Goal: Navigation & Orientation: Find specific page/section

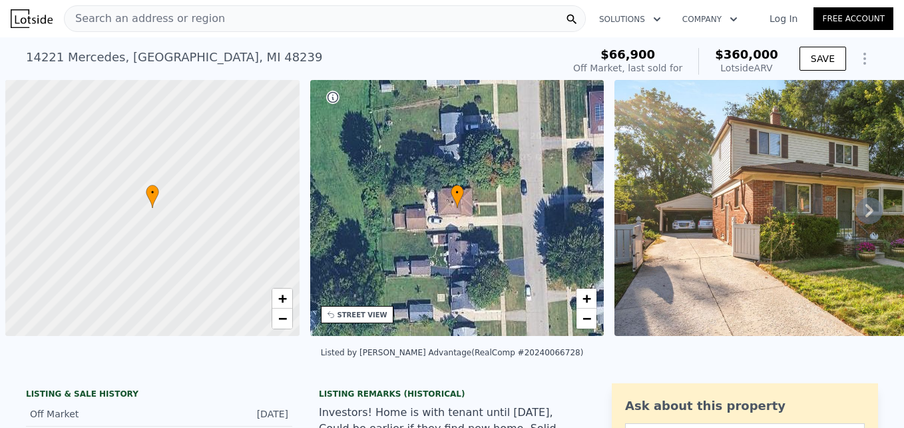
scroll to position [0, 5]
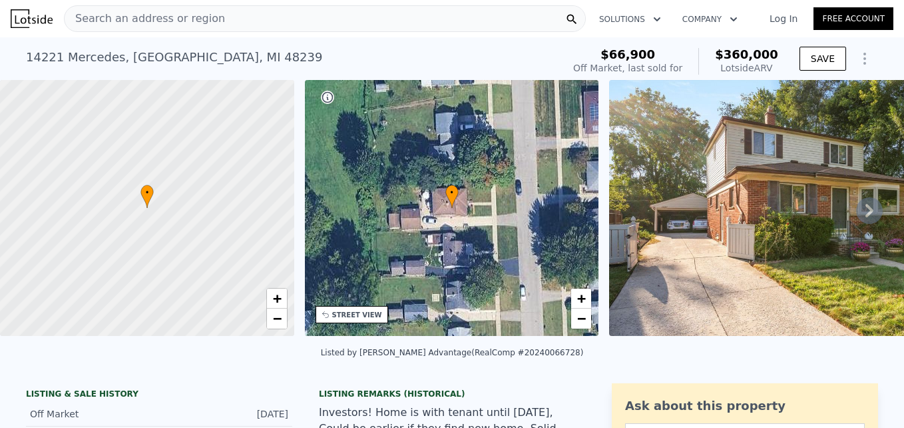
click at [866, 217] on icon at bounding box center [870, 210] width 8 height 13
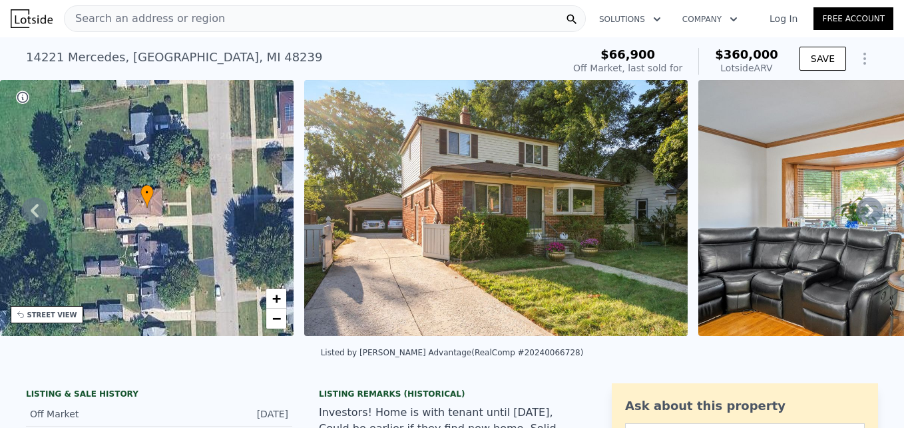
click at [866, 217] on icon at bounding box center [870, 210] width 8 height 13
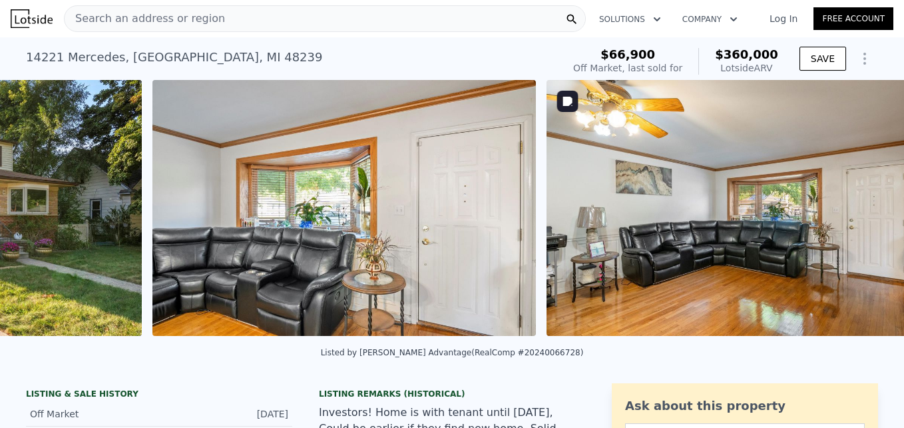
scroll to position [0, 1004]
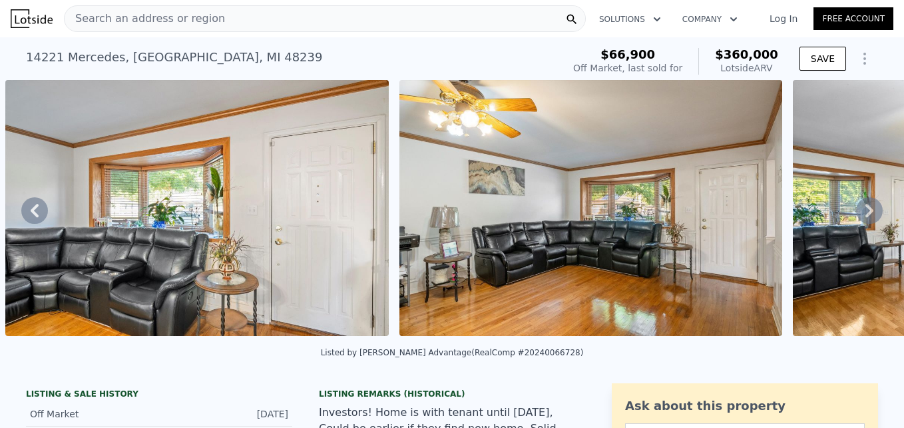
click at [857, 220] on div "• + − • + − STREET VIEW Loading... SATELLITE VIEW" at bounding box center [452, 210] width 904 height 260
click at [866, 217] on icon at bounding box center [870, 210] width 8 height 13
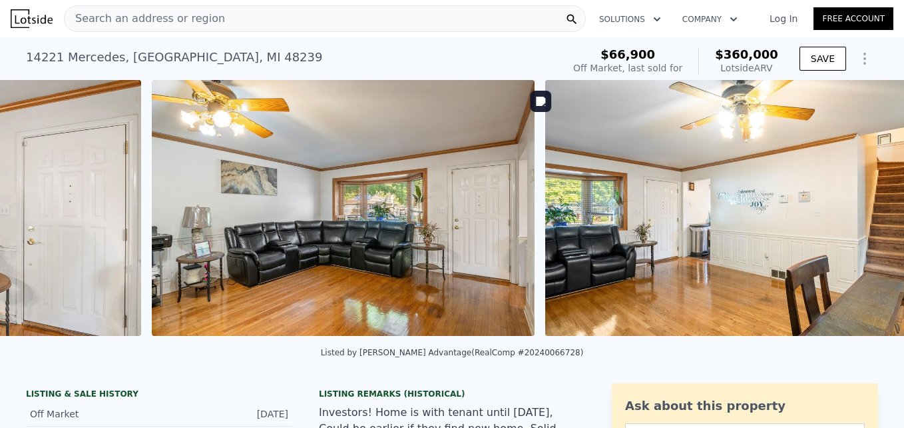
scroll to position [0, 1398]
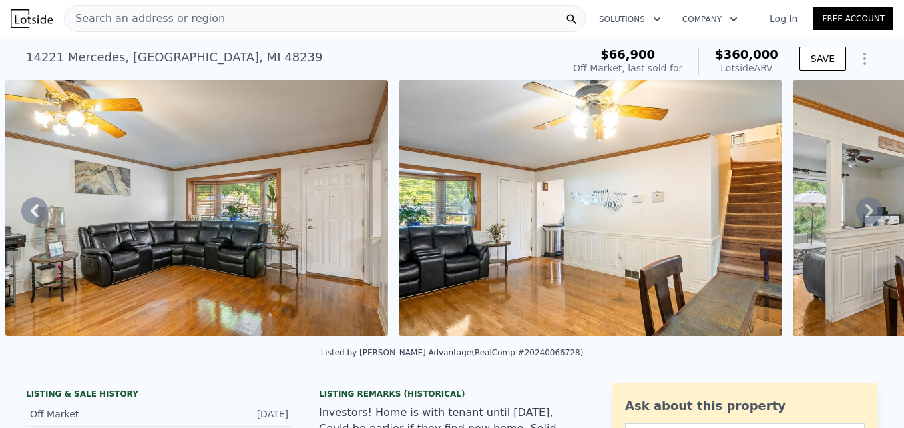
click at [857, 217] on icon at bounding box center [870, 210] width 27 height 27
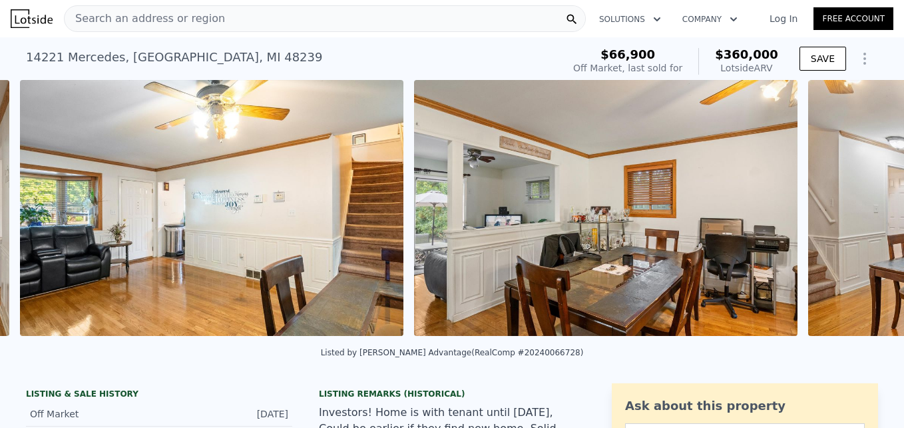
scroll to position [0, 1792]
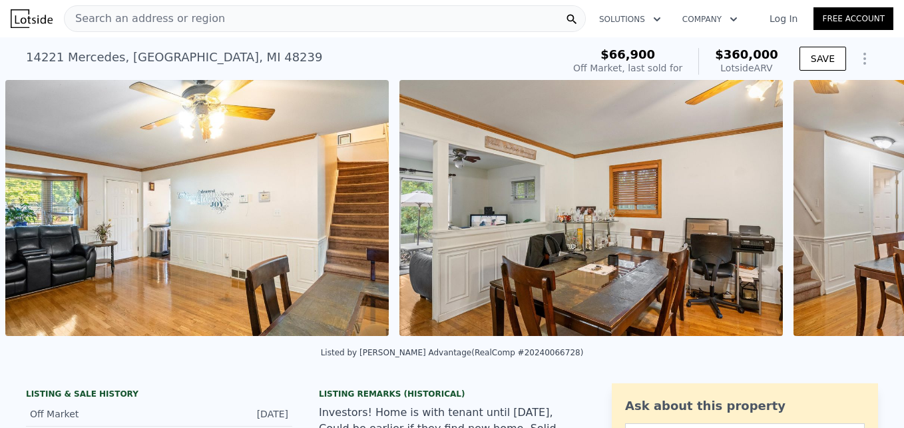
click at [857, 217] on div "• + − • + − STREET VIEW Loading... SATELLITE VIEW" at bounding box center [452, 210] width 904 height 260
click at [857, 217] on icon at bounding box center [870, 210] width 27 height 27
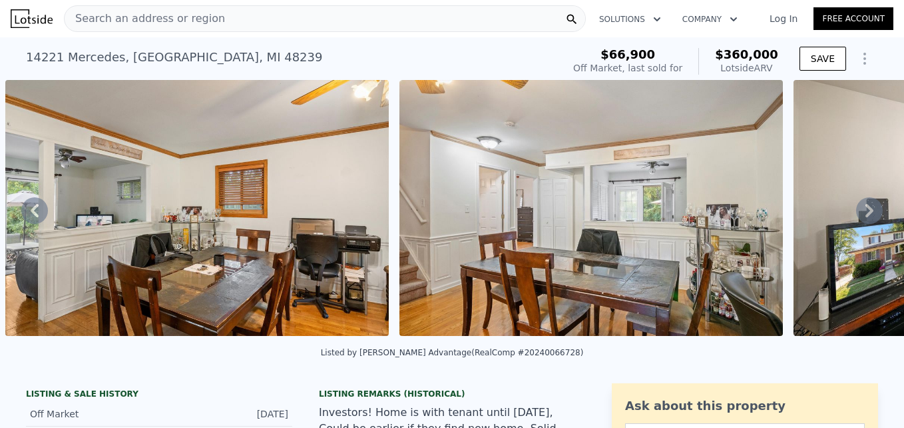
click at [857, 217] on icon at bounding box center [870, 210] width 27 height 27
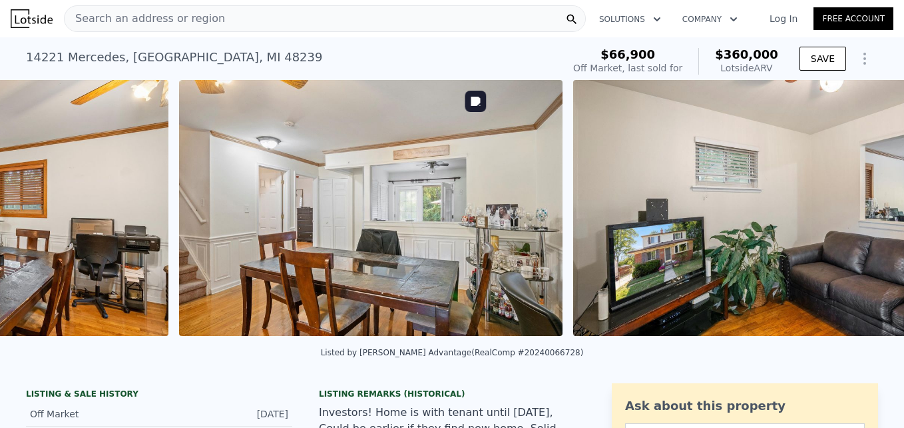
scroll to position [0, 2580]
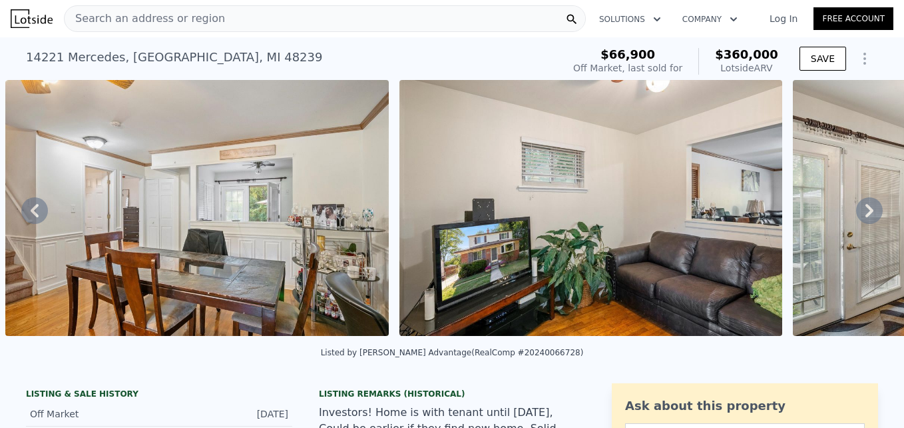
click at [857, 217] on div "• + − • + − STREET VIEW Loading... SATELLITE VIEW" at bounding box center [452, 210] width 904 height 260
click at [857, 217] on icon at bounding box center [870, 210] width 27 height 27
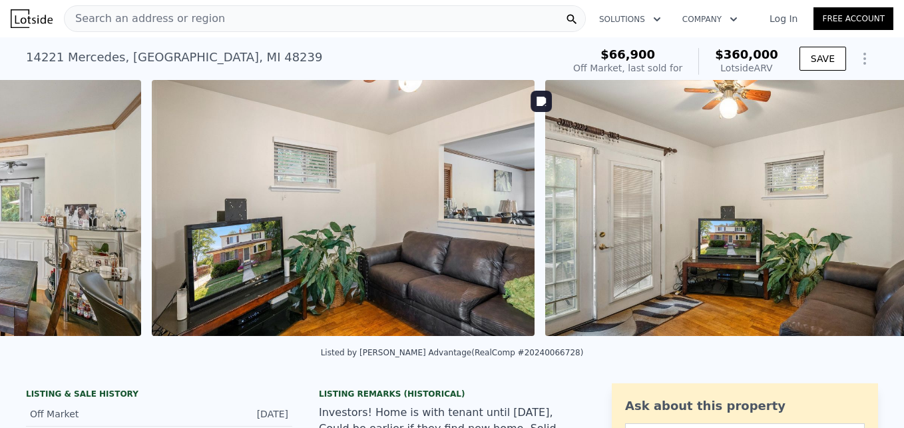
scroll to position [0, 2975]
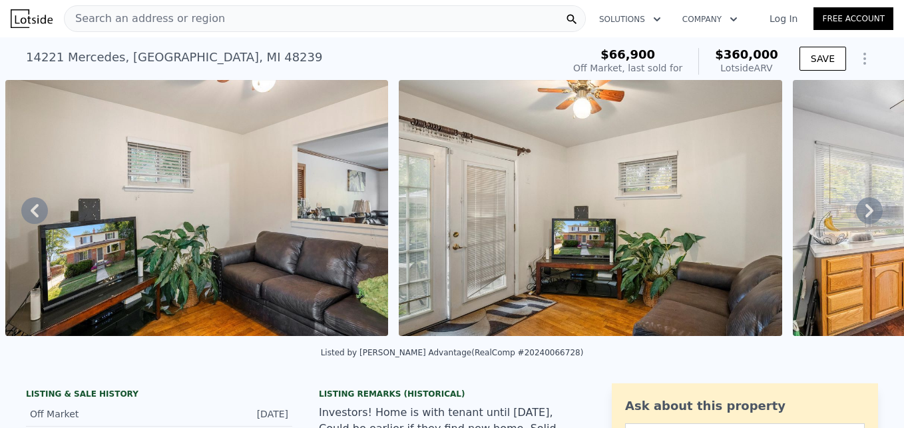
click at [857, 217] on icon at bounding box center [870, 210] width 27 height 27
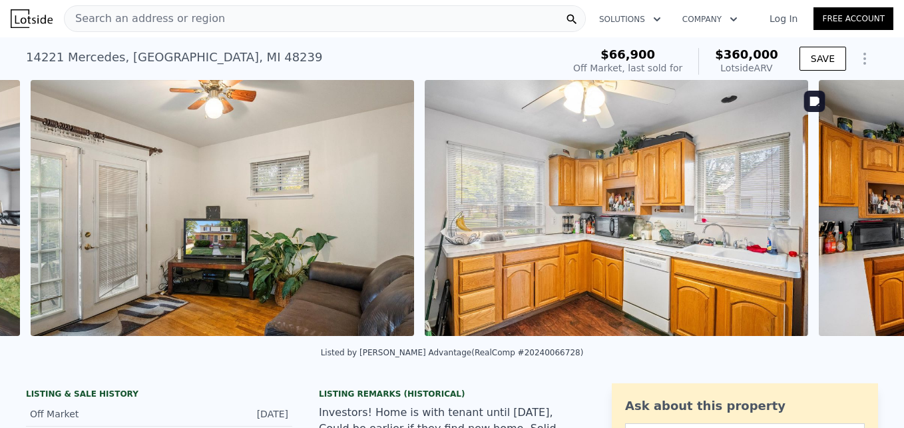
scroll to position [0, 3368]
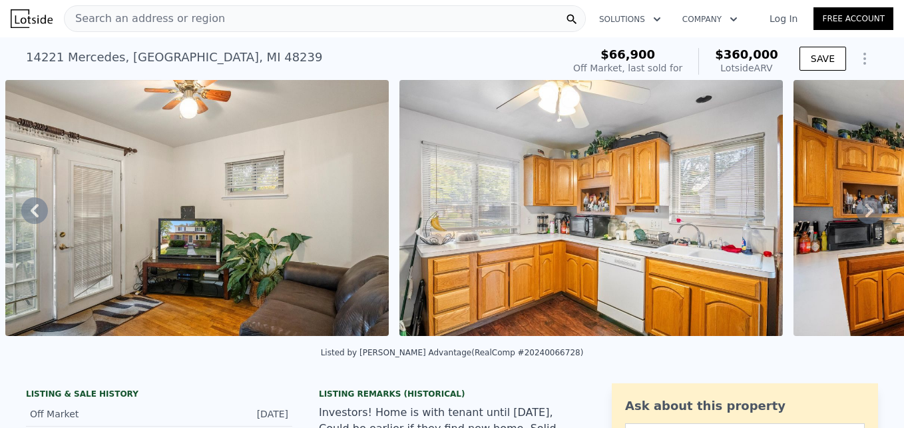
click at [857, 213] on icon at bounding box center [870, 210] width 27 height 27
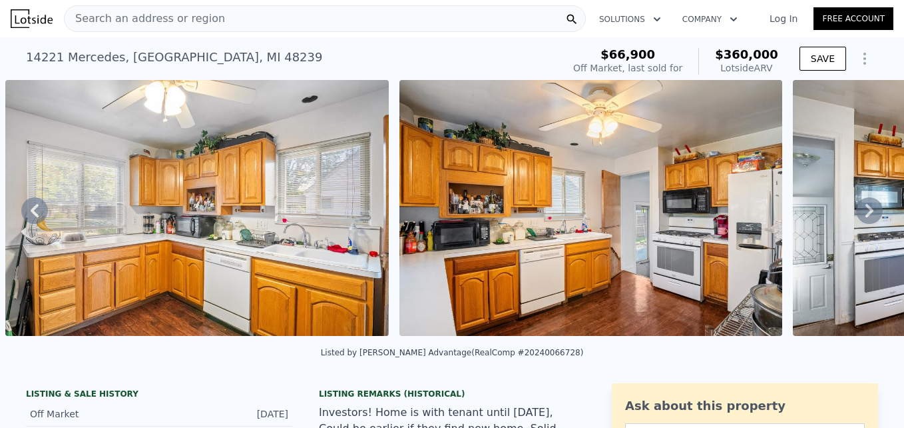
click at [857, 213] on icon at bounding box center [870, 210] width 27 height 27
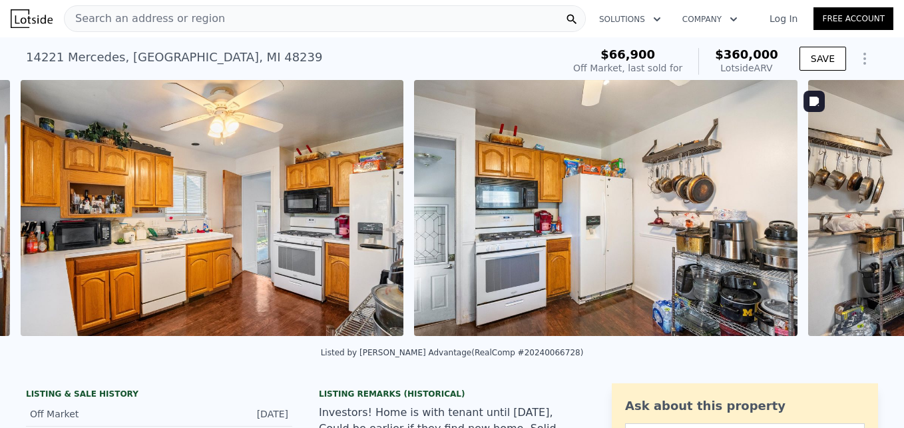
scroll to position [0, 4157]
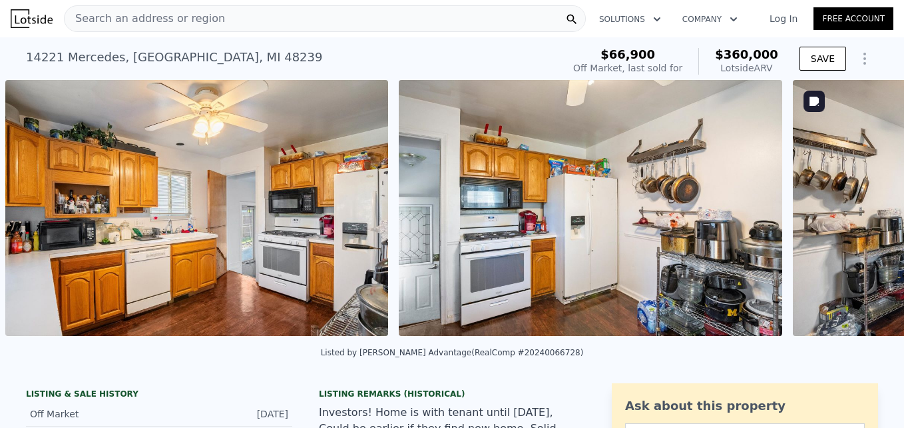
click at [853, 213] on div "• + − • + − STREET VIEW Loading... SATELLITE VIEW" at bounding box center [452, 210] width 904 height 260
click at [857, 213] on icon at bounding box center [870, 210] width 27 height 27
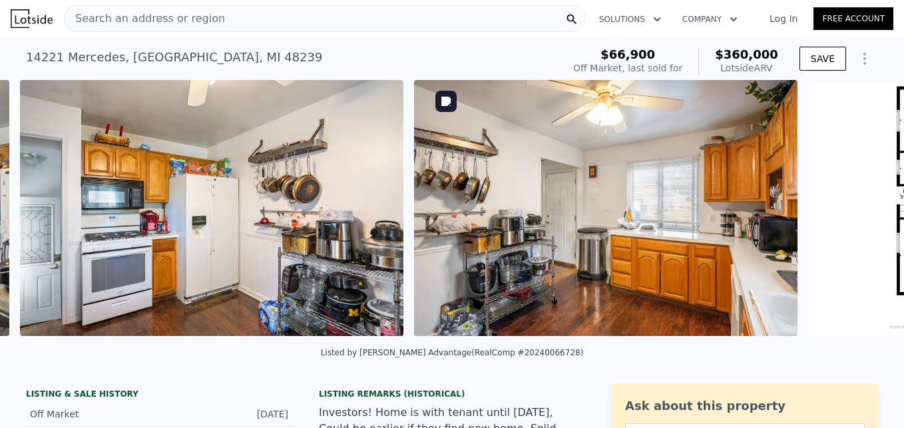
scroll to position [0, 4550]
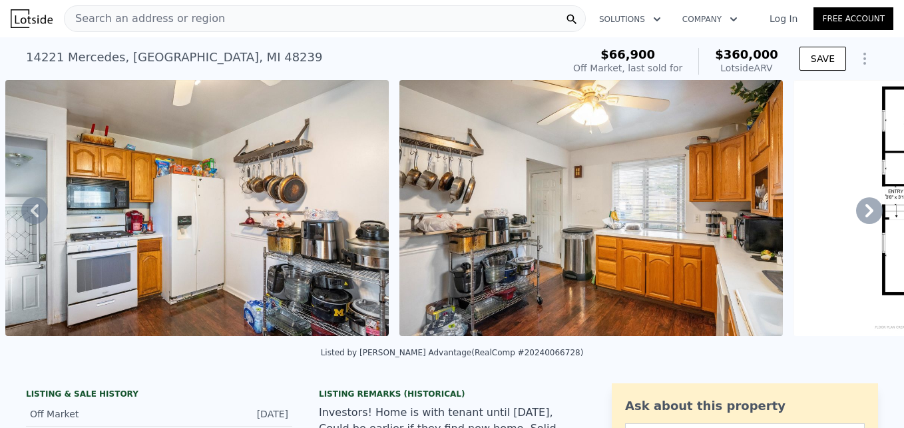
click at [857, 213] on icon at bounding box center [870, 210] width 27 height 27
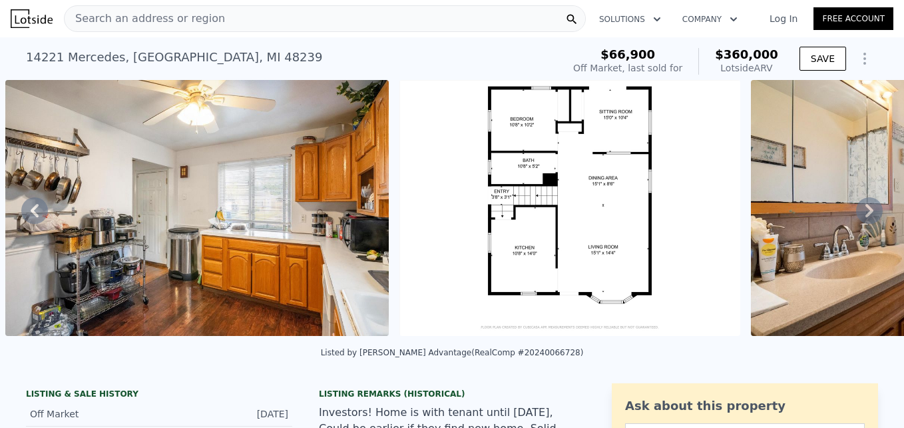
click at [857, 213] on icon at bounding box center [870, 210] width 27 height 27
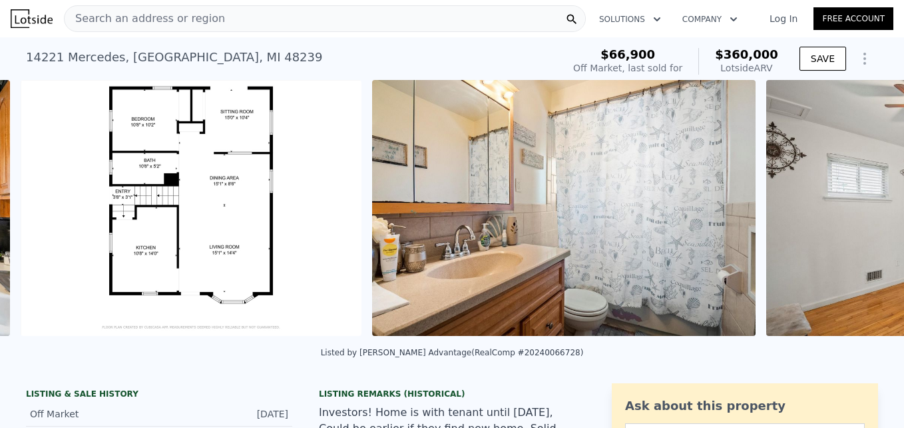
scroll to position [0, 5339]
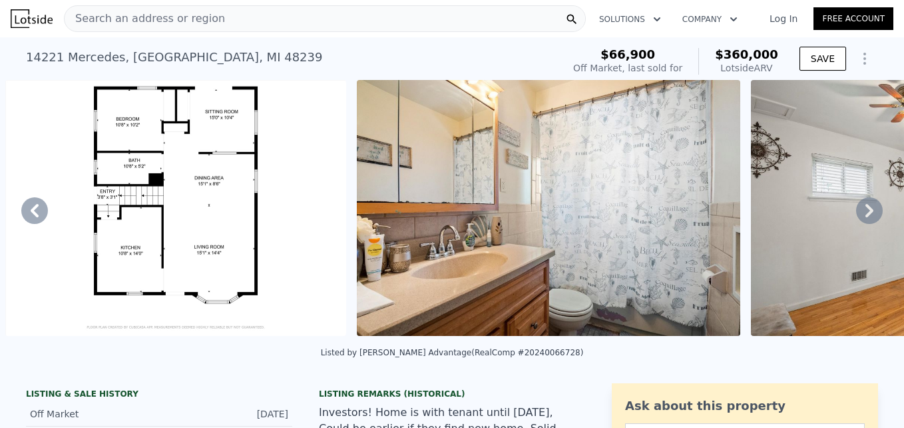
click at [857, 213] on icon at bounding box center [870, 210] width 27 height 27
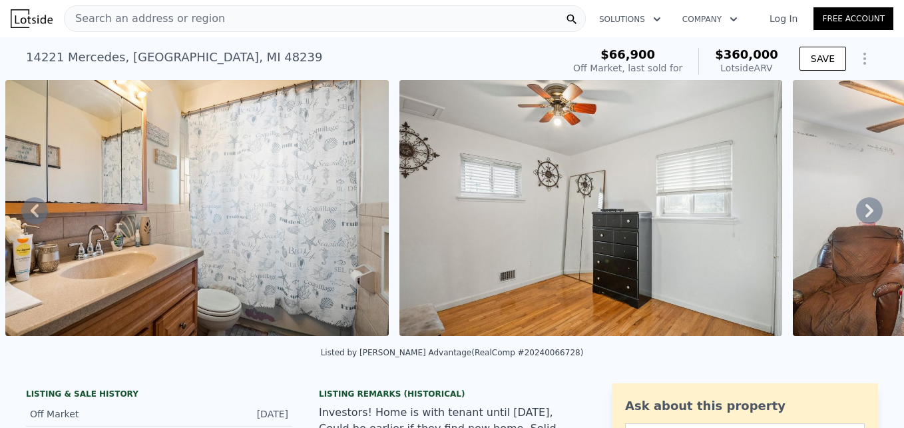
click at [857, 213] on icon at bounding box center [870, 210] width 27 height 27
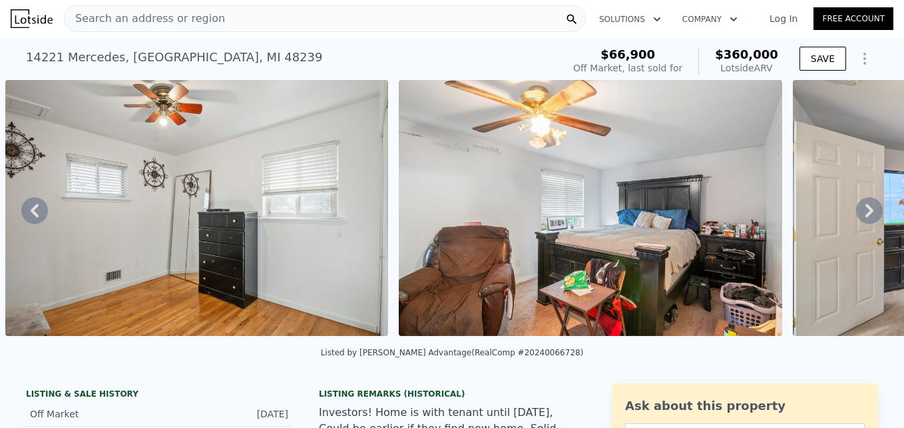
click at [857, 213] on icon at bounding box center [870, 210] width 27 height 27
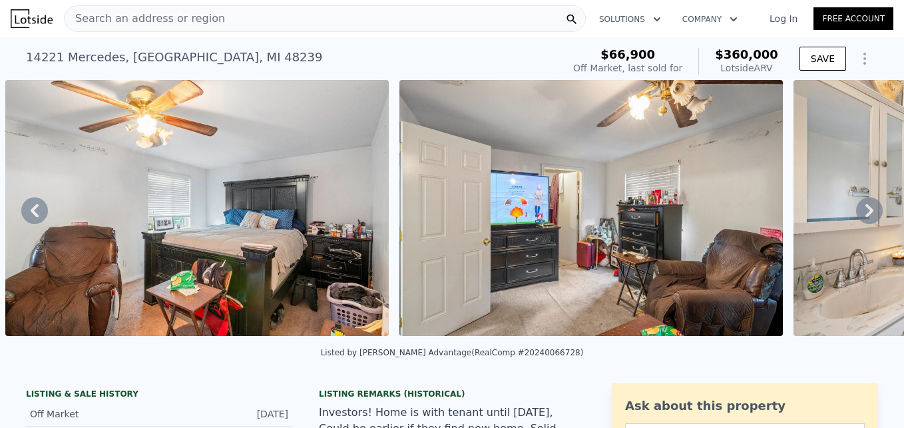
click at [857, 213] on icon at bounding box center [870, 210] width 27 height 27
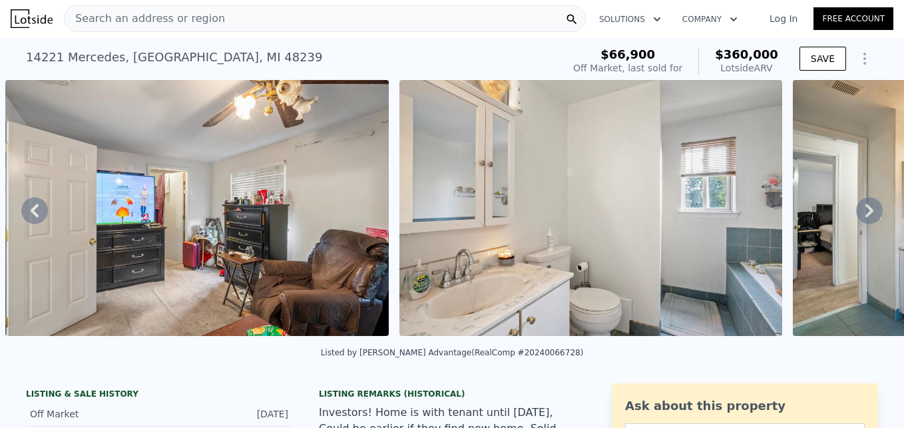
click at [857, 213] on icon at bounding box center [870, 210] width 27 height 27
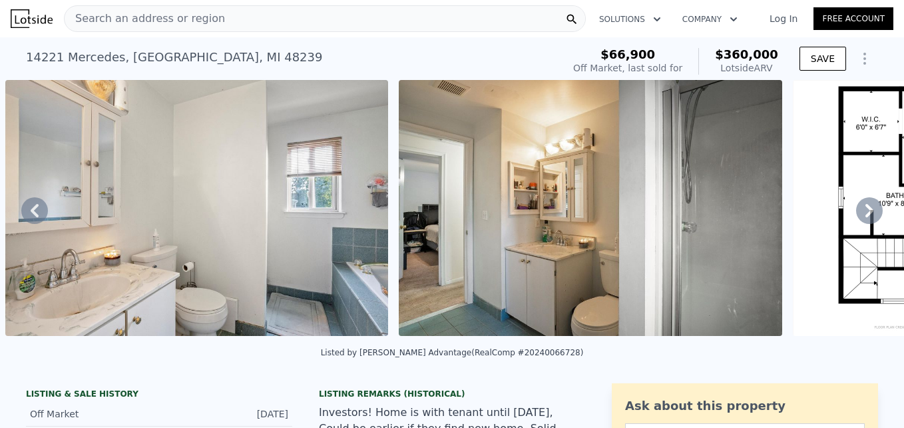
click at [857, 213] on icon at bounding box center [870, 210] width 27 height 27
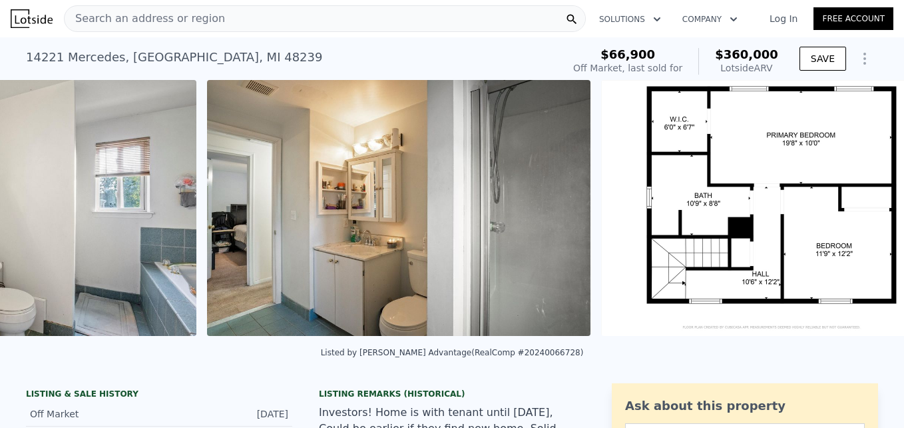
scroll to position [0, 7661]
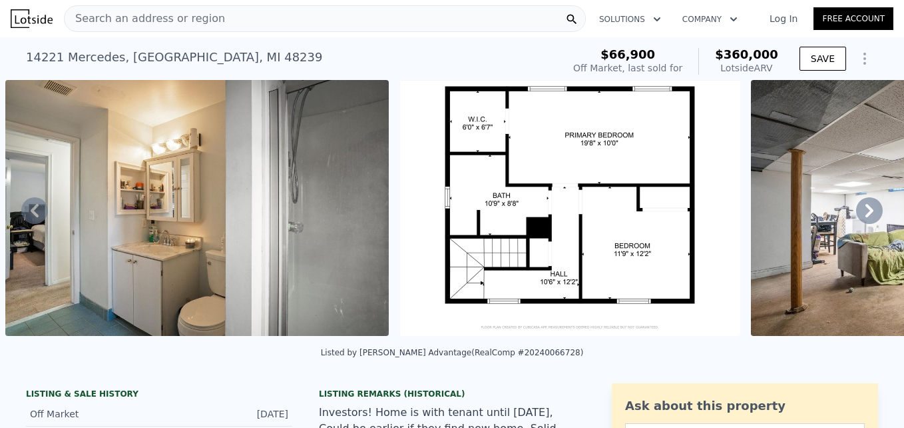
click at [857, 213] on icon at bounding box center [870, 210] width 27 height 27
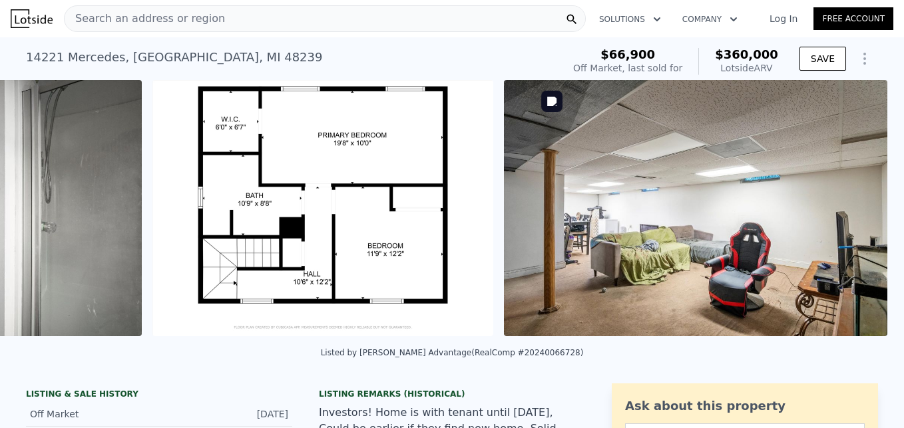
scroll to position [0, 8055]
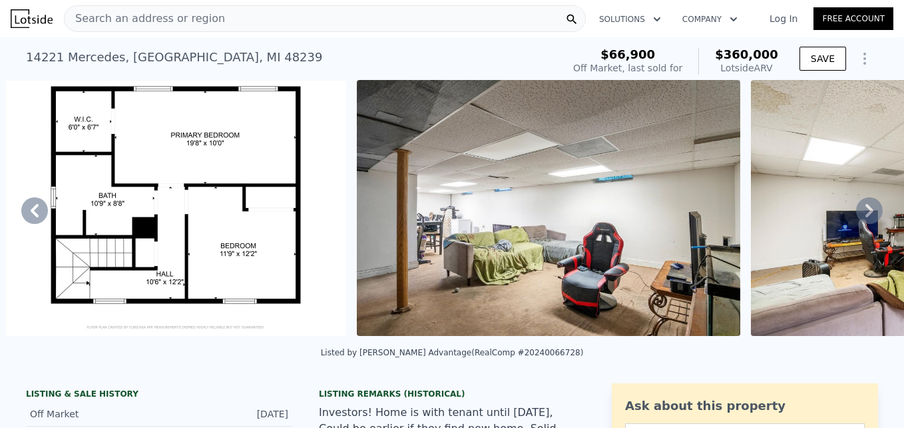
click at [857, 213] on icon at bounding box center [870, 210] width 27 height 27
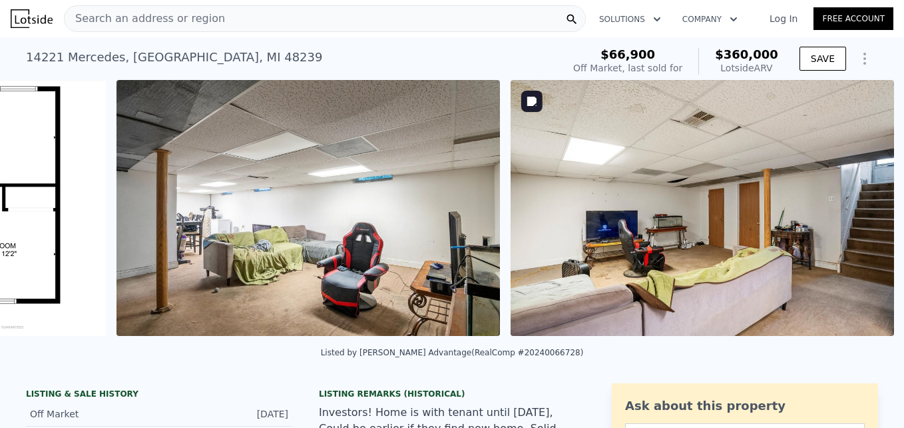
scroll to position [0, 8407]
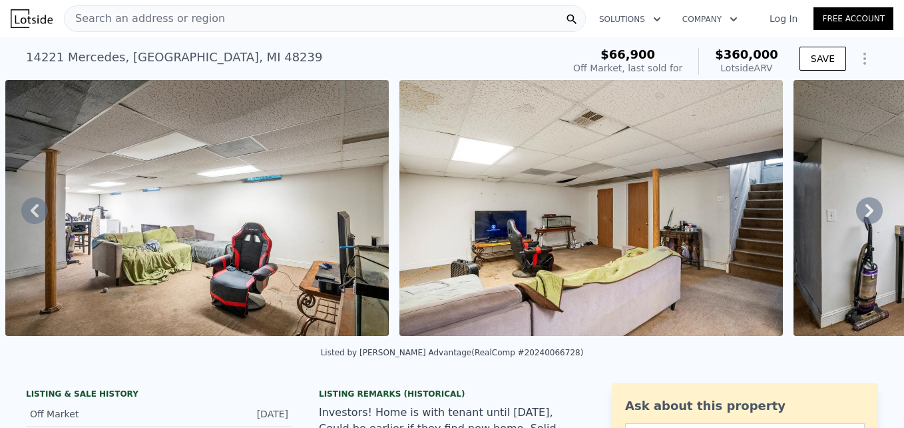
click at [857, 213] on icon at bounding box center [870, 210] width 27 height 27
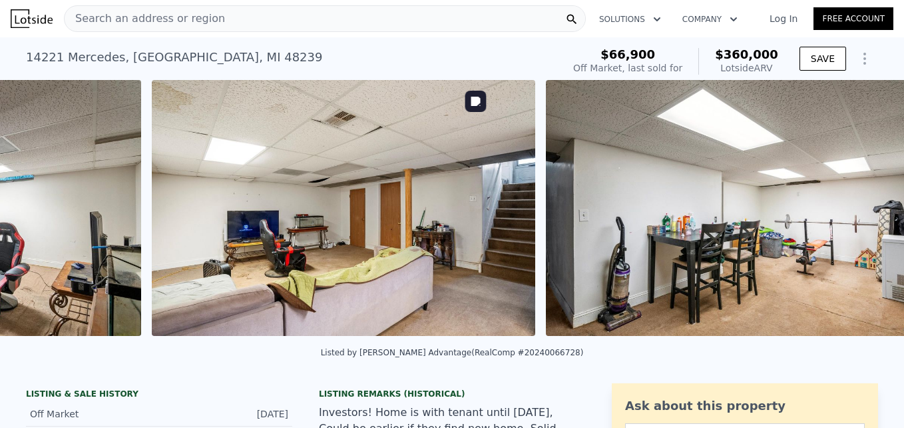
scroll to position [0, 8801]
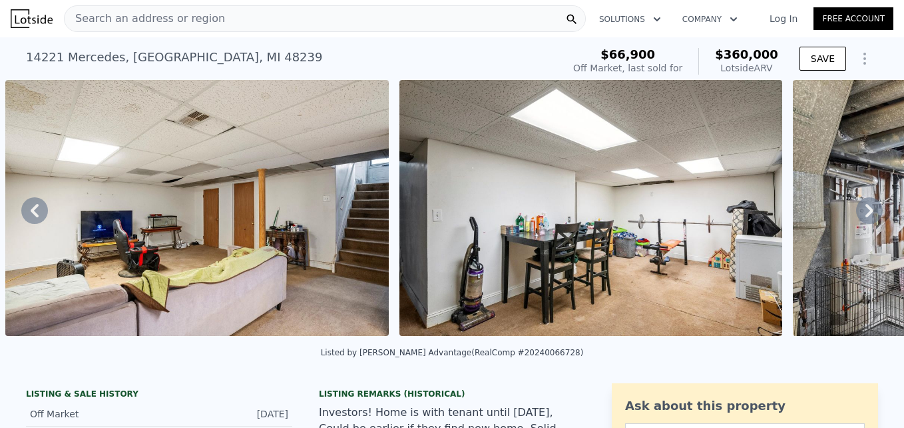
click at [857, 213] on icon at bounding box center [870, 210] width 27 height 27
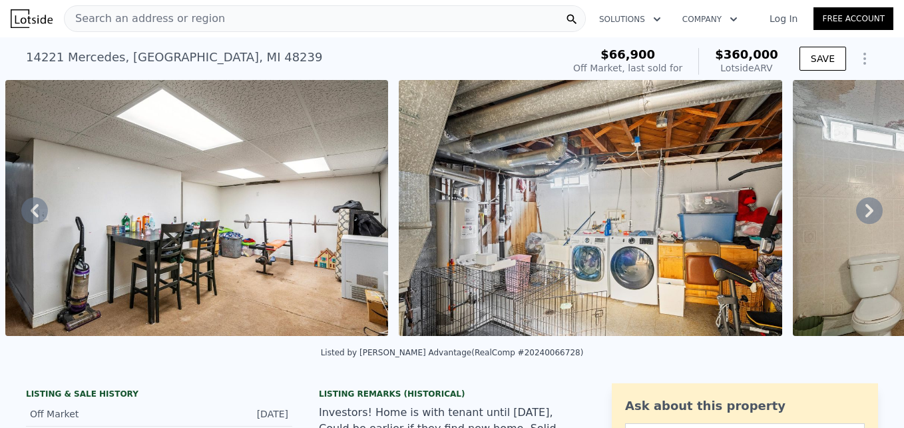
click at [857, 213] on icon at bounding box center [870, 210] width 27 height 27
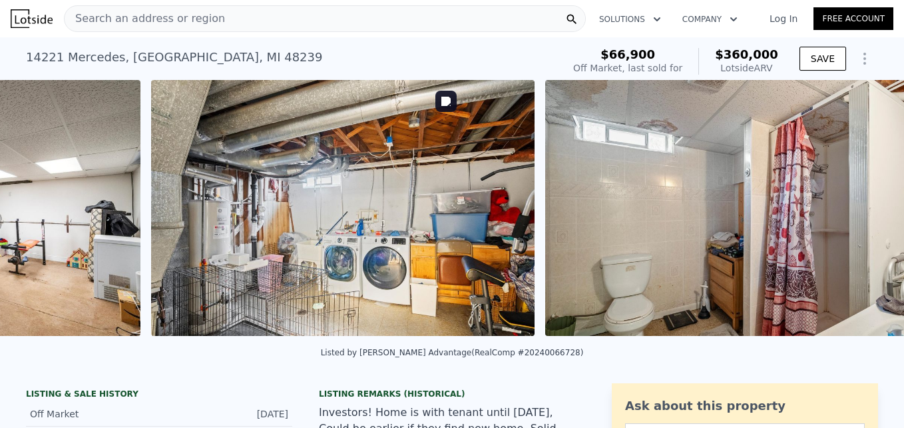
scroll to position [0, 9589]
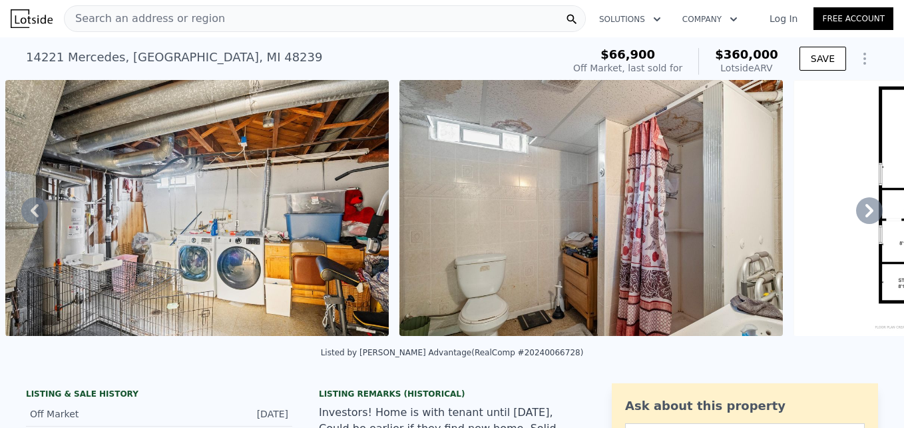
click at [857, 213] on icon at bounding box center [870, 210] width 27 height 27
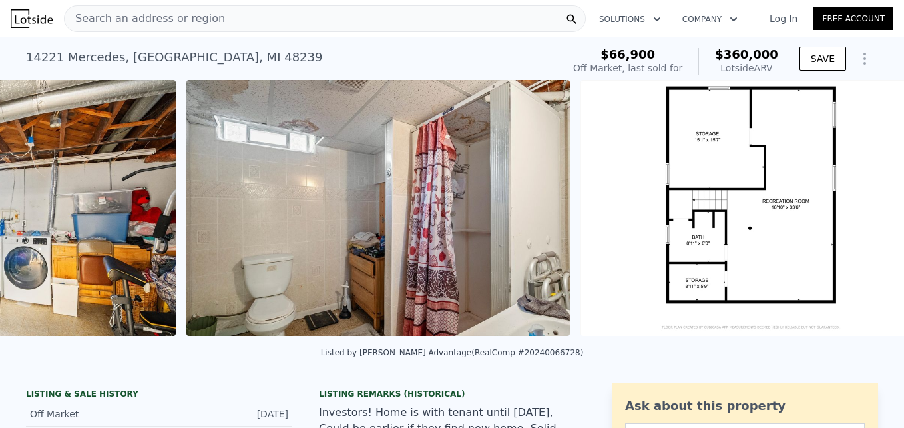
scroll to position [0, 9983]
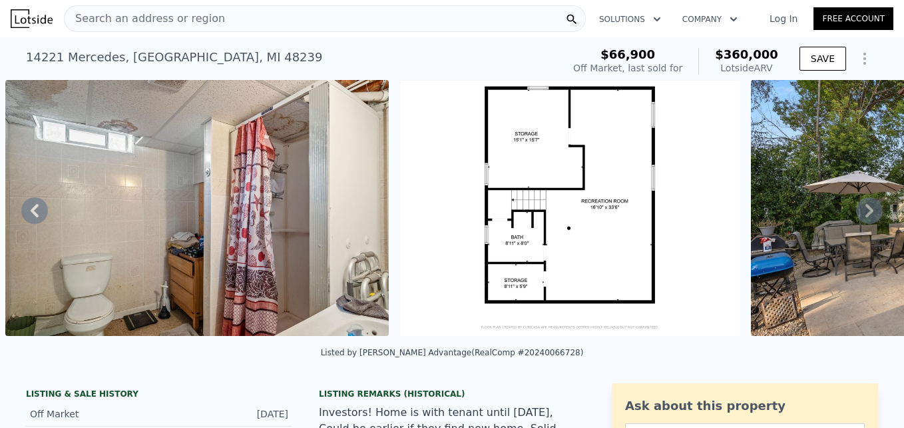
click at [857, 213] on icon at bounding box center [870, 210] width 27 height 27
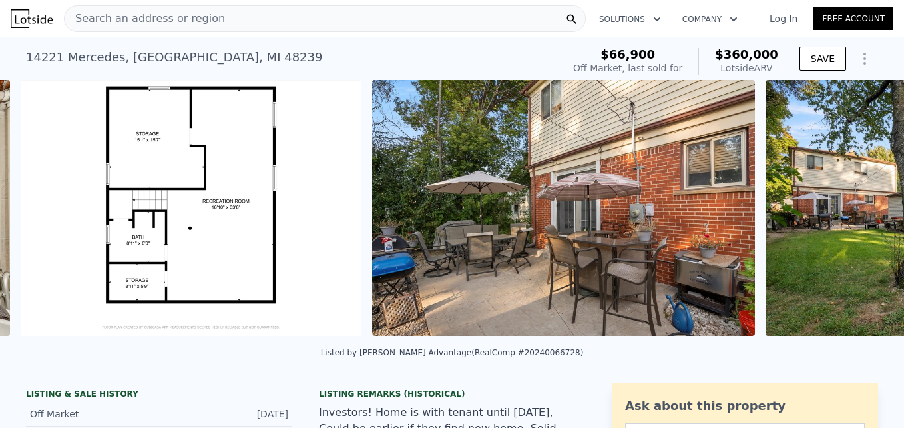
scroll to position [0, 10378]
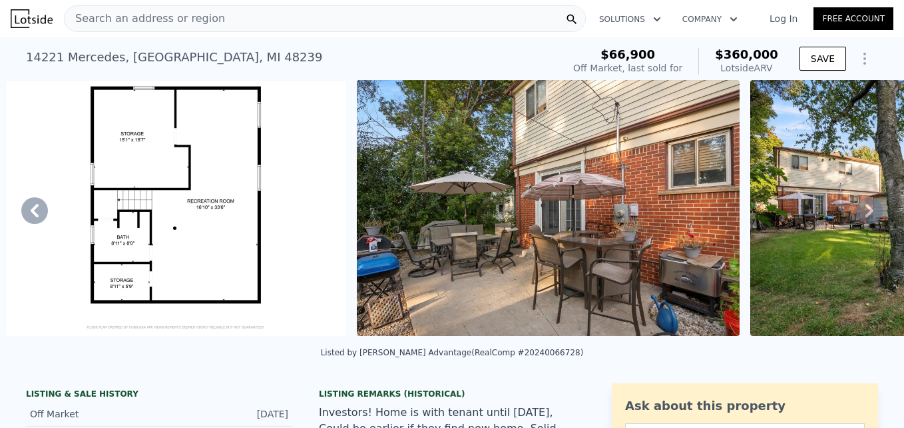
click at [857, 213] on icon at bounding box center [870, 210] width 27 height 27
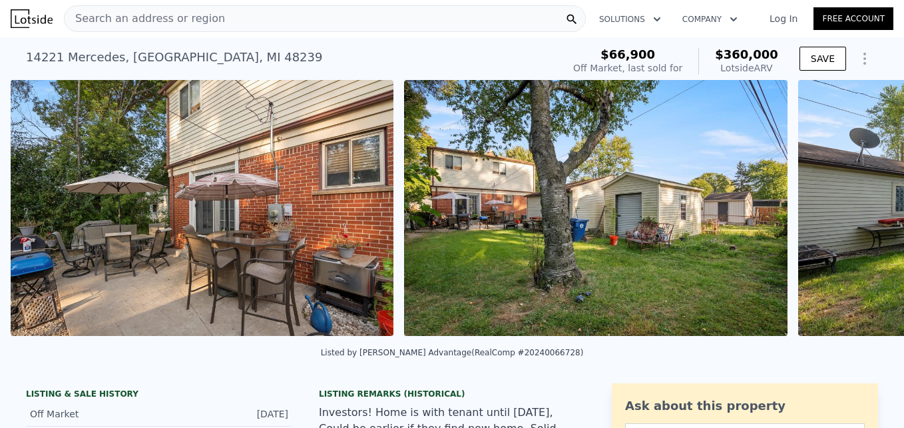
scroll to position [0, 10729]
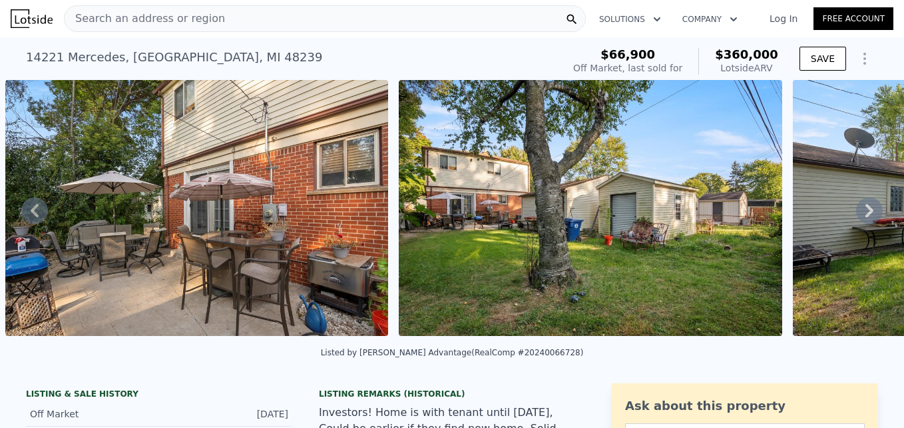
click at [857, 213] on icon at bounding box center [870, 210] width 27 height 27
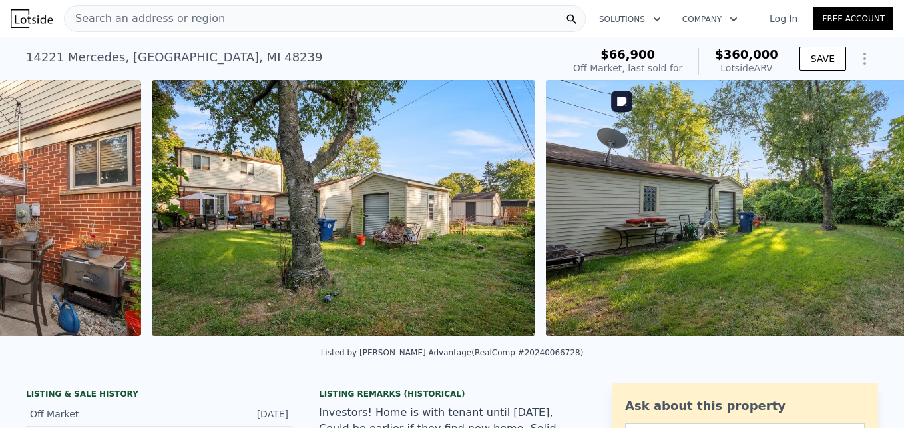
scroll to position [0, 11123]
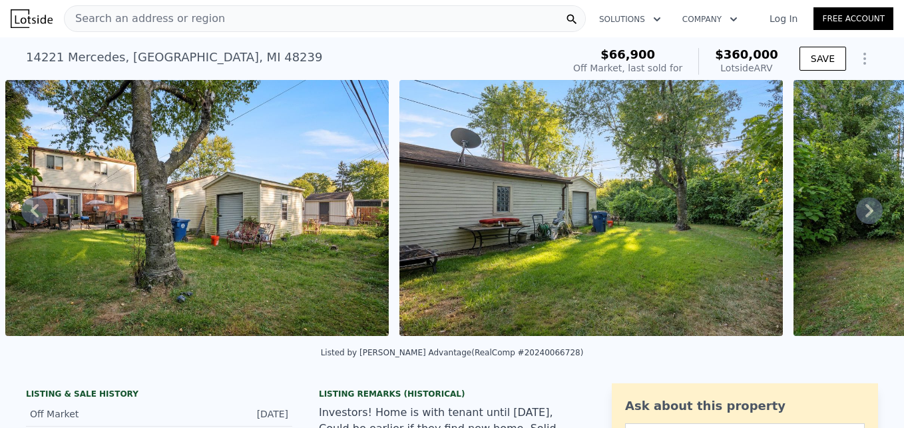
click at [857, 213] on icon at bounding box center [870, 210] width 27 height 27
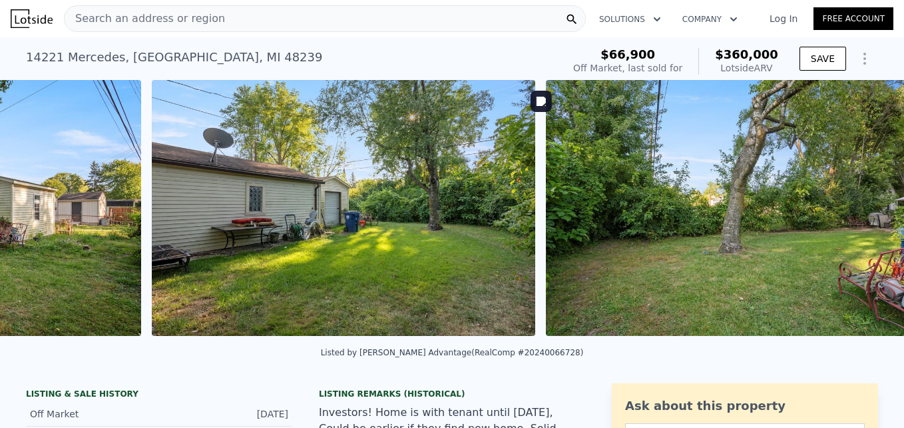
scroll to position [0, 11517]
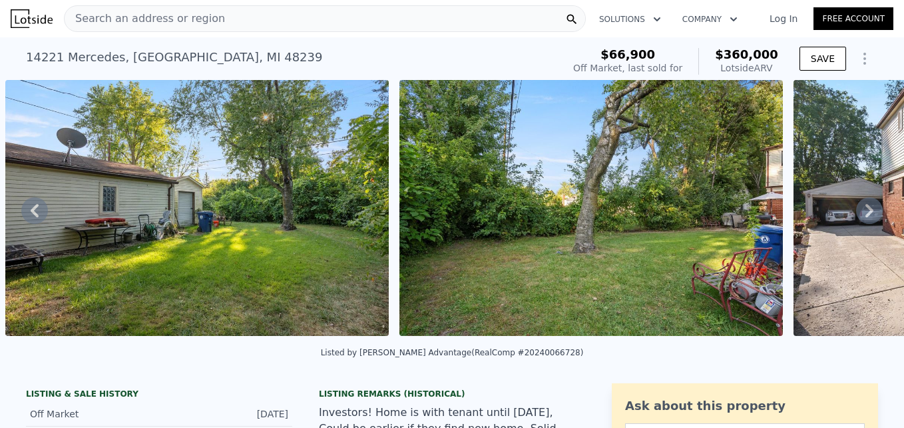
click at [857, 213] on icon at bounding box center [870, 210] width 27 height 27
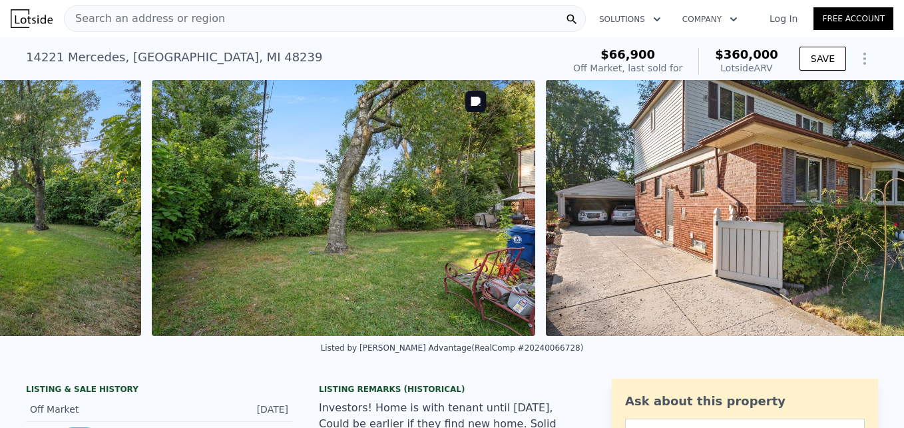
scroll to position [0, 11911]
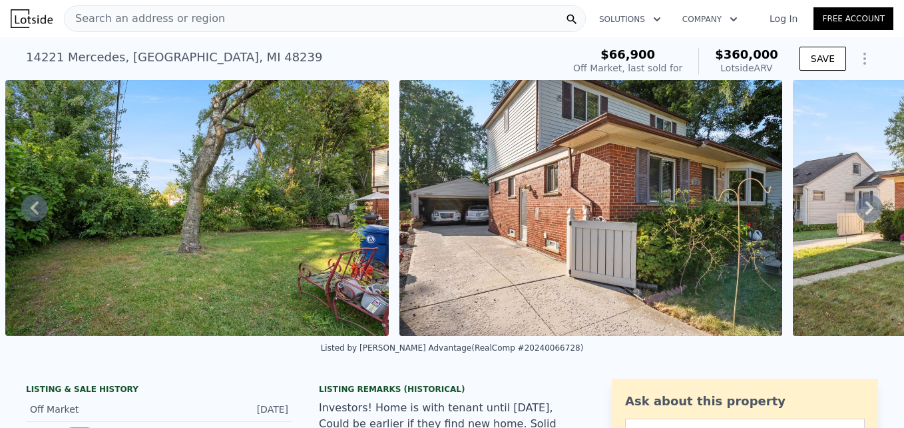
click at [857, 213] on icon at bounding box center [870, 207] width 27 height 27
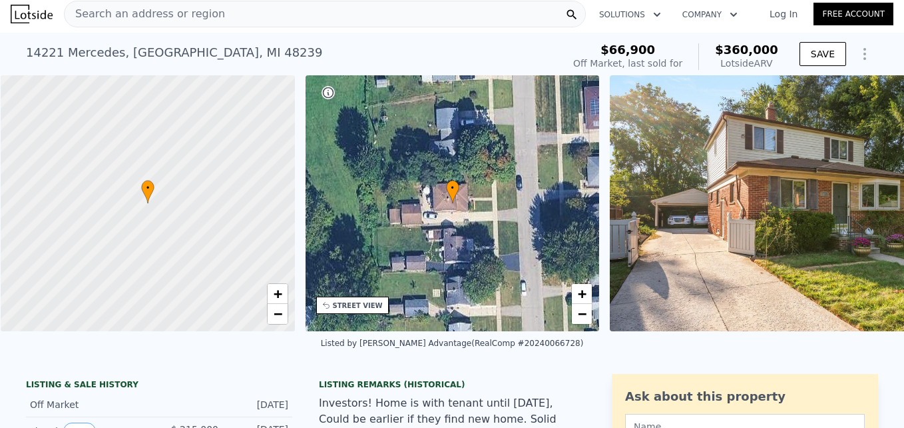
scroll to position [0, 5]
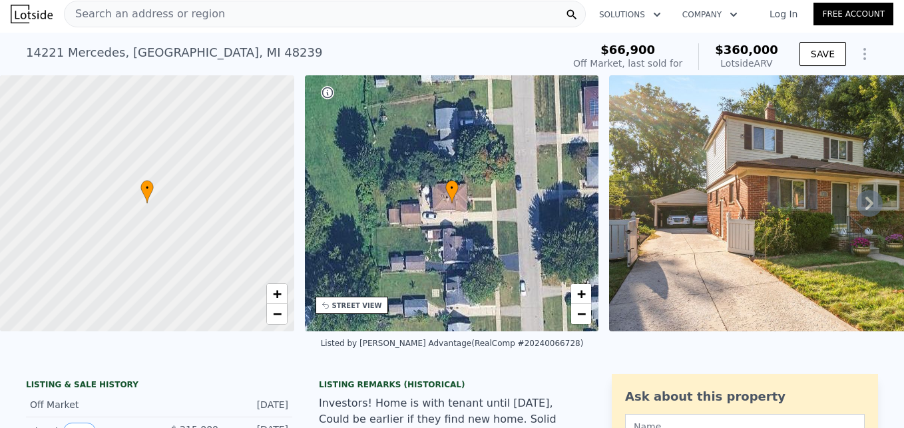
click at [208, 204] on div at bounding box center [147, 203] width 353 height 307
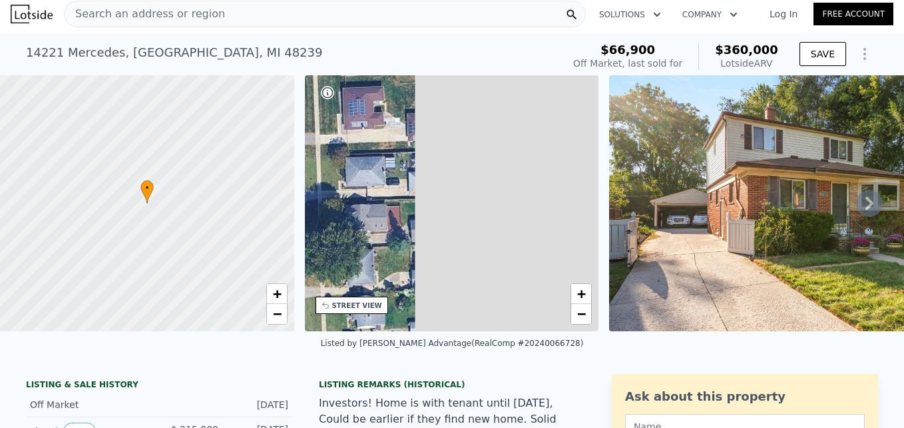
drag, startPoint x: 488, startPoint y: 228, endPoint x: 247, endPoint y: 228, distance: 241.1
click at [247, 228] on div "• + − • + − STREET VIEW Loading... SATELLITE VIEW" at bounding box center [452, 203] width 904 height 256
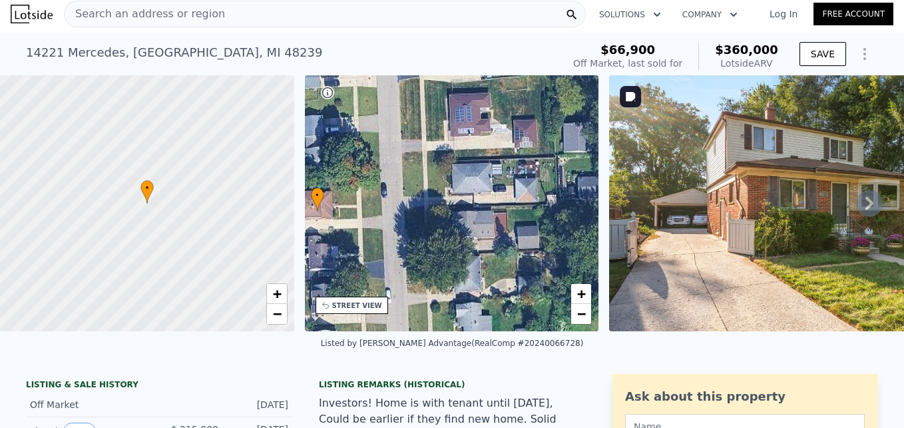
drag, startPoint x: 506, startPoint y: 228, endPoint x: 612, endPoint y: 234, distance: 106.8
click at [612, 234] on div "• + − • + − STREET VIEW Loading... SATELLITE VIEW" at bounding box center [452, 203] width 904 height 256
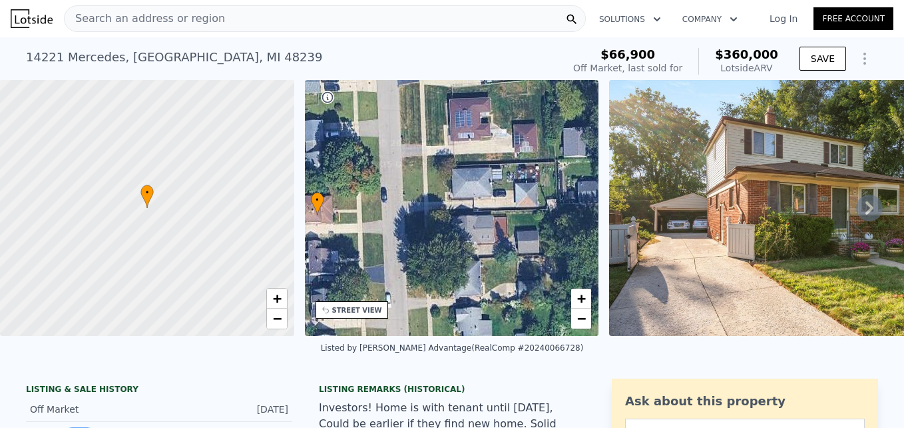
click at [866, 214] on icon at bounding box center [870, 207] width 8 height 13
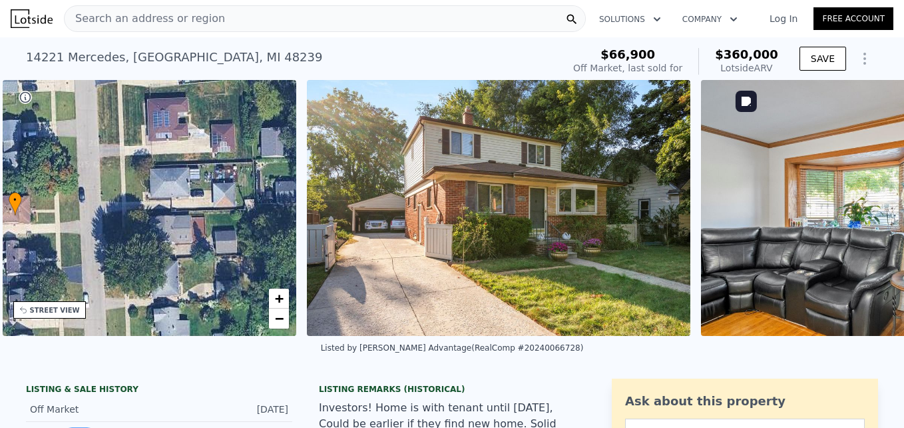
scroll to position [0, 310]
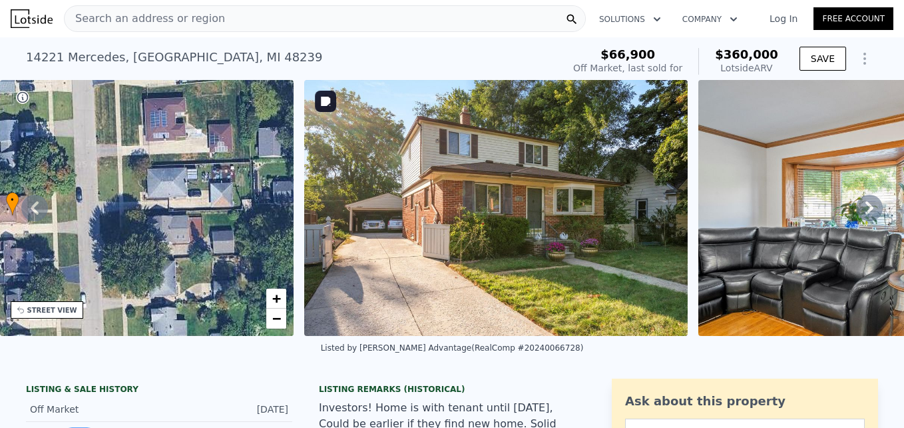
click at [523, 218] on img at bounding box center [496, 208] width 384 height 256
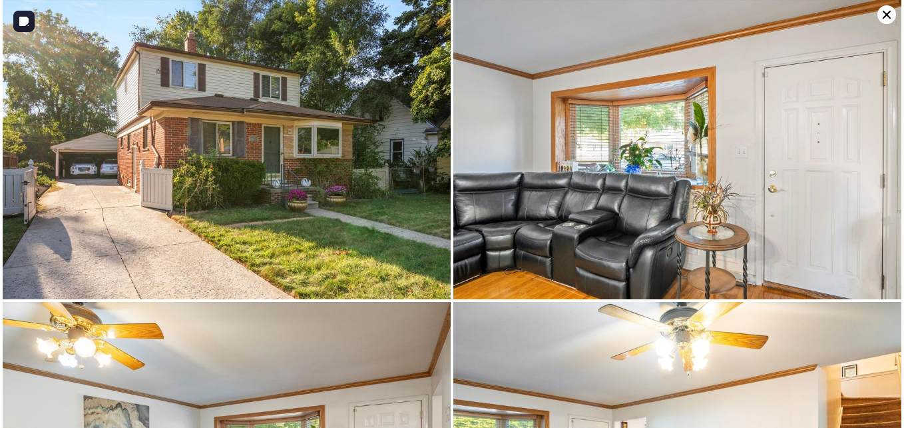
click at [268, 169] on img at bounding box center [227, 149] width 448 height 299
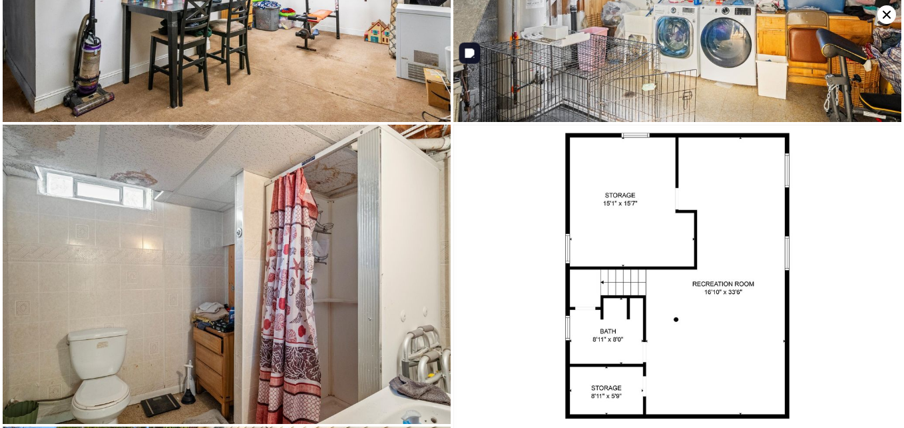
scroll to position [3617, 0]
